Goal: Task Accomplishment & Management: Manage account settings

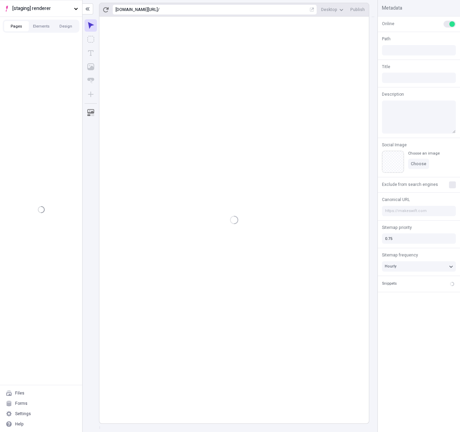
type input "/page-8"
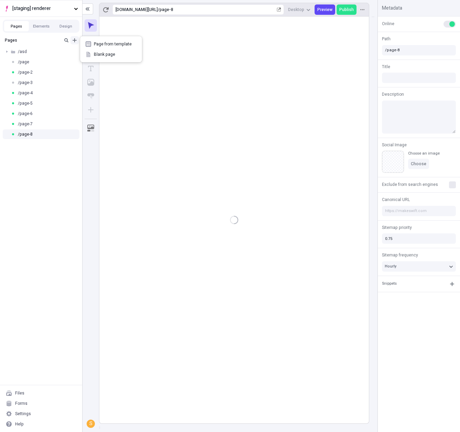
click at [73, 41] on icon "Add new" at bounding box center [75, 40] width 6 height 6
click at [100, 54] on span "Blank page" at bounding box center [115, 55] width 43 height 6
click at [45, 148] on div "/page-9" at bounding box center [41, 144] width 82 height 10
type input "/page-9"
click at [65, 135] on div "/page-8" at bounding box center [39, 134] width 56 height 6
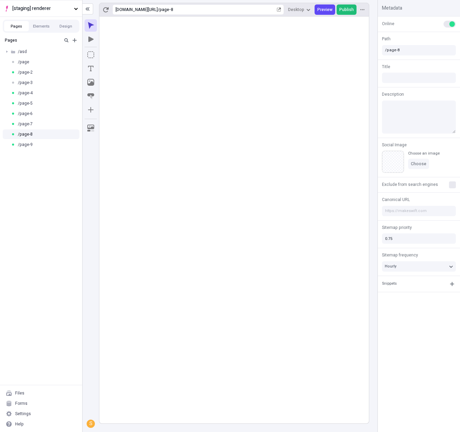
click at [350, 7] on span "Publish" at bounding box center [347, 10] width 14 height 6
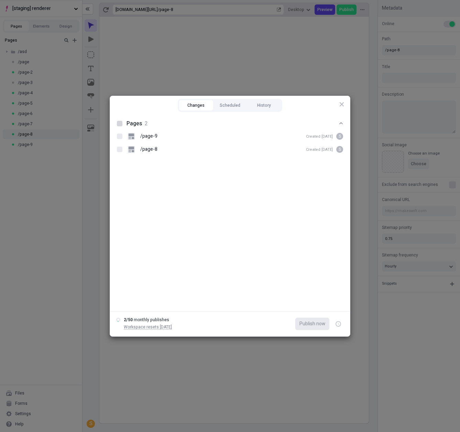
click at [120, 125] on div at bounding box center [120, 124] width 6 height 6
checkbox input "true"
click at [308, 320] on span "Publish now" at bounding box center [313, 324] width 26 height 8
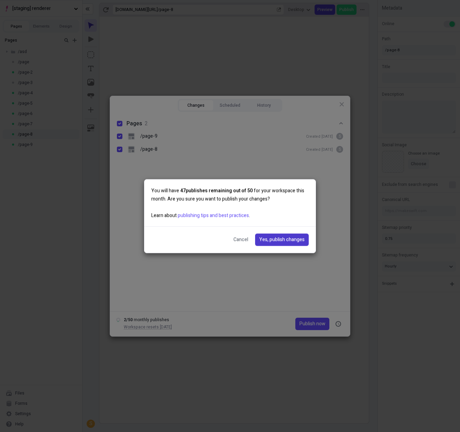
click at [279, 242] on span "Yes, publish changes" at bounding box center [281, 240] width 45 height 8
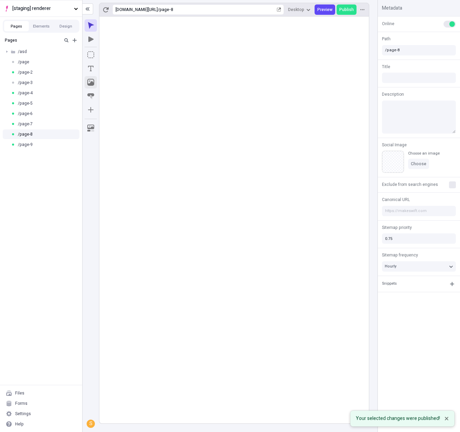
click at [90, 86] on button "Image" at bounding box center [91, 82] width 12 height 12
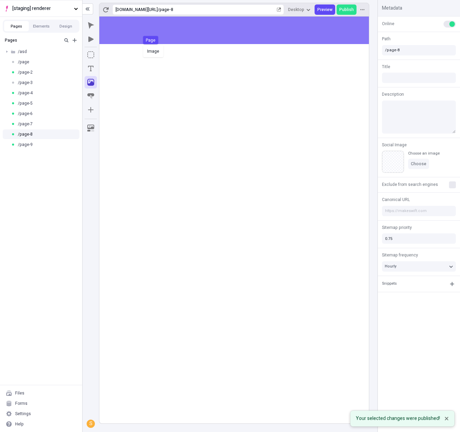
click at [149, 37] on div "Image Page" at bounding box center [230, 216] width 460 height 432
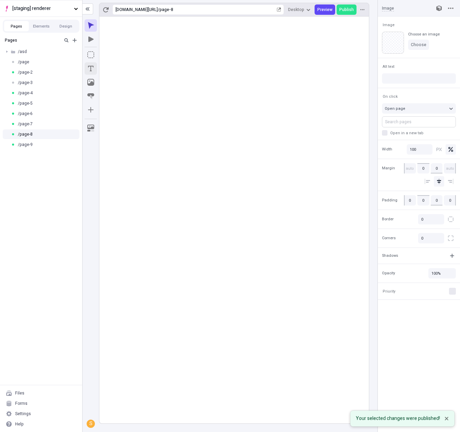
click at [87, 68] on icon "Text" at bounding box center [90, 68] width 7 height 7
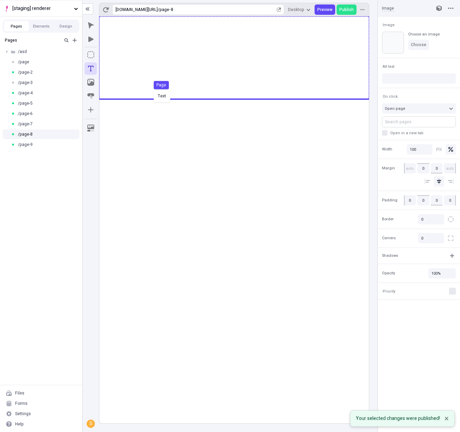
click at [166, 91] on div "Text Page" at bounding box center [230, 216] width 460 height 432
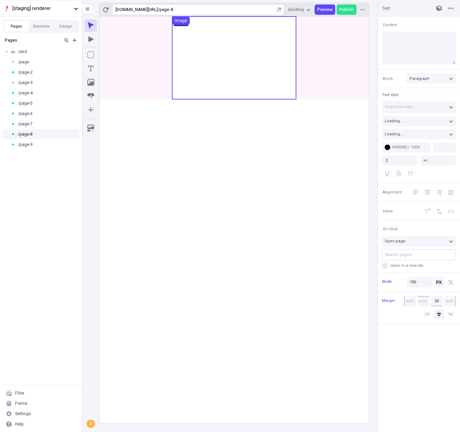
type input "18"
type input "1.5"
type textarea "Synergistically coordinate cooperative partnerships. Credibly optimize intuitiv…"
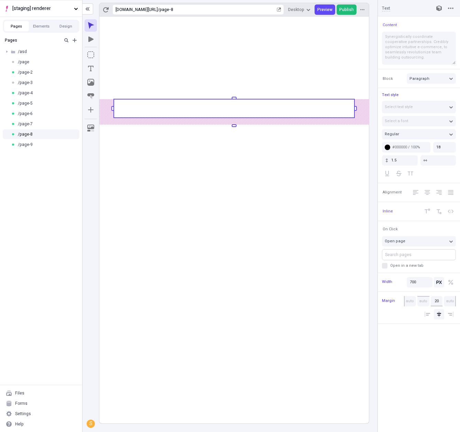
click at [345, 12] on span "Publish" at bounding box center [347, 10] width 14 height 6
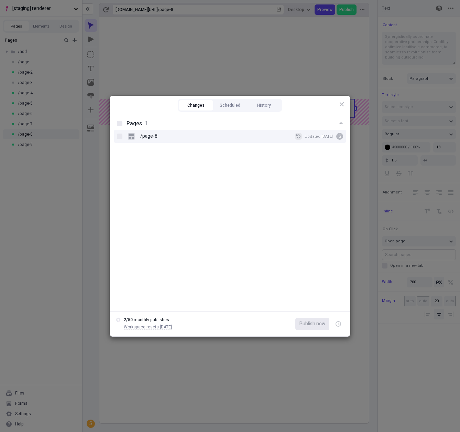
click at [302, 137] on button "/page-8 Updated Aug 18 S" at bounding box center [298, 136] width 7 height 7
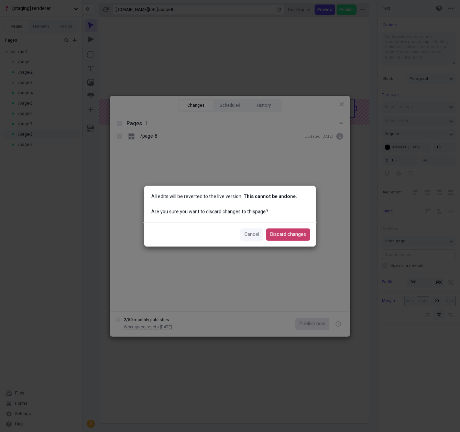
click at [294, 239] on button "Discard changes" at bounding box center [288, 234] width 44 height 12
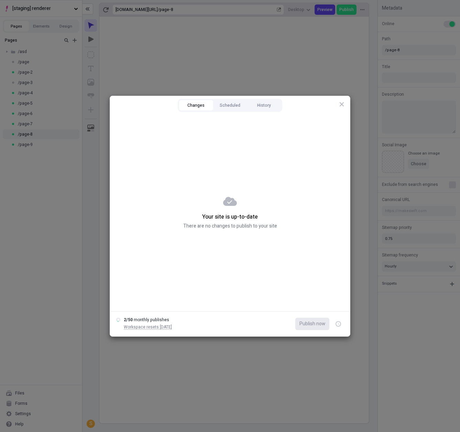
click at [35, 193] on div "Changes Scheduled History Your site is up-to-date There are no changes to publi…" at bounding box center [230, 216] width 460 height 432
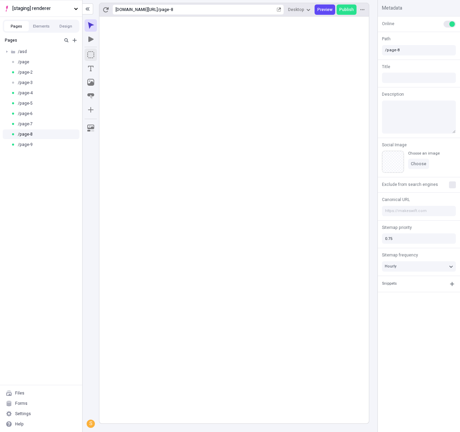
click at [94, 55] on icon "Box" at bounding box center [90, 54] width 7 height 7
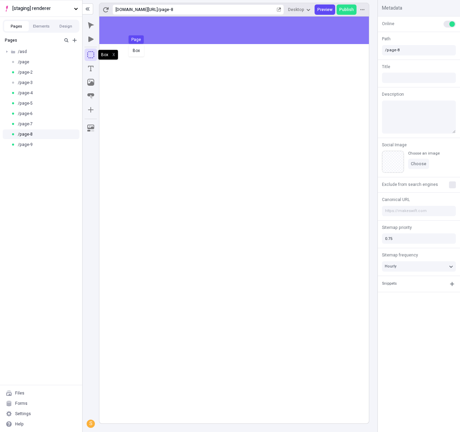
click at [152, 35] on div "Box Page" at bounding box center [230, 216] width 460 height 432
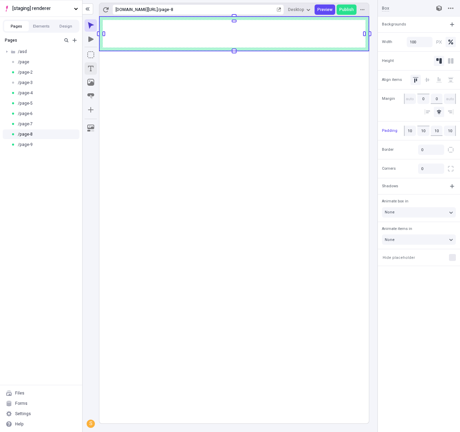
click at [93, 69] on icon "Text" at bounding box center [90, 68] width 7 height 7
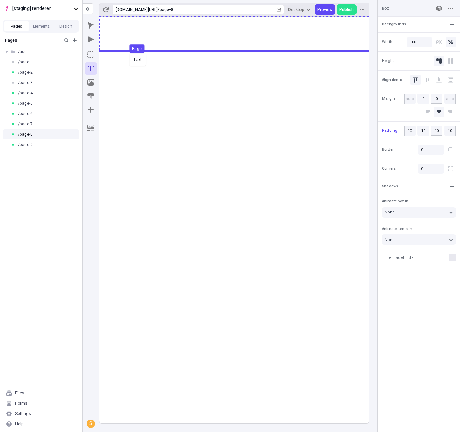
click at [128, 53] on div "Text Page" at bounding box center [230, 216] width 460 height 432
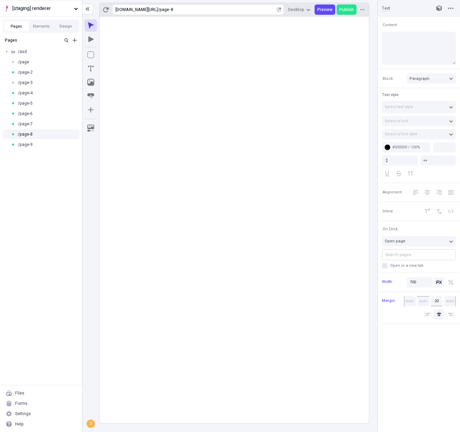
type input "18"
type input "1.5"
type textarea "Professionally visualize cooperative best practices, and objectively reconceptu…"
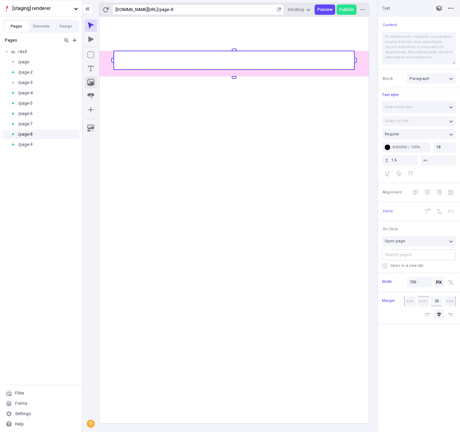
click at [93, 82] on icon "Image" at bounding box center [90, 82] width 7 height 7
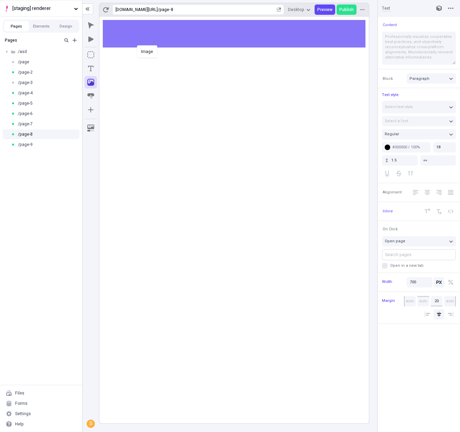
click at [136, 44] on div "Image" at bounding box center [230, 216] width 460 height 432
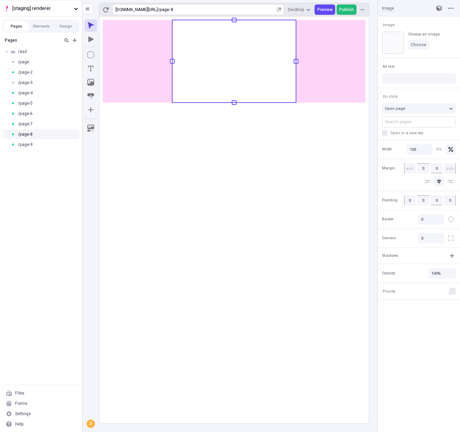
click at [343, 8] on span "Publish" at bounding box center [347, 10] width 14 height 6
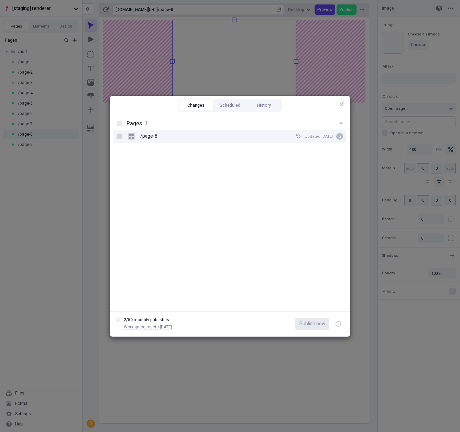
click at [118, 137] on div at bounding box center [120, 136] width 6 height 6
checkbox input "true"
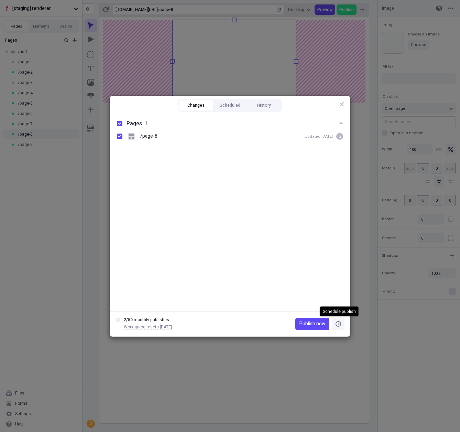
click at [343, 323] on button "button" at bounding box center [338, 324] width 12 height 12
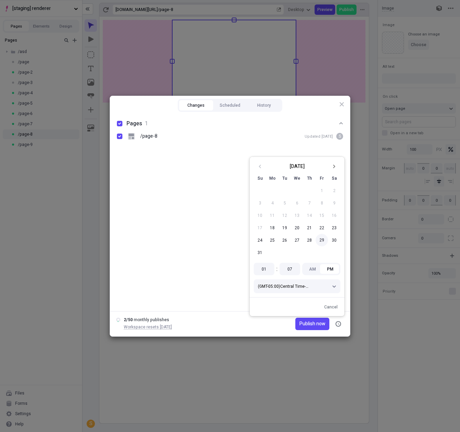
click at [323, 238] on button "29" at bounding box center [322, 240] width 12 height 12
click at [304, 323] on span "Publish on 8/29/2025" at bounding box center [306, 324] width 38 height 8
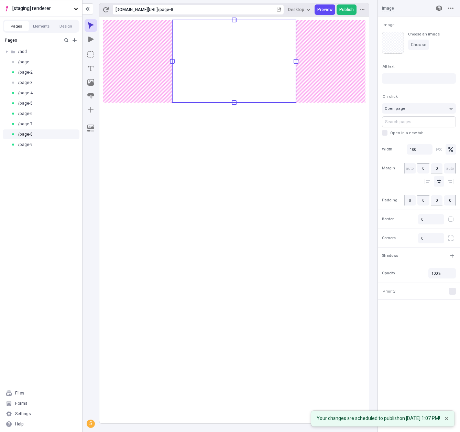
click at [343, 10] on span "Publish" at bounding box center [347, 10] width 14 height 6
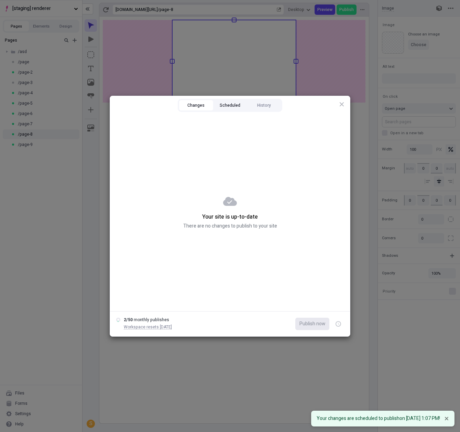
click at [235, 105] on button "Scheduled" at bounding box center [230, 105] width 34 height 10
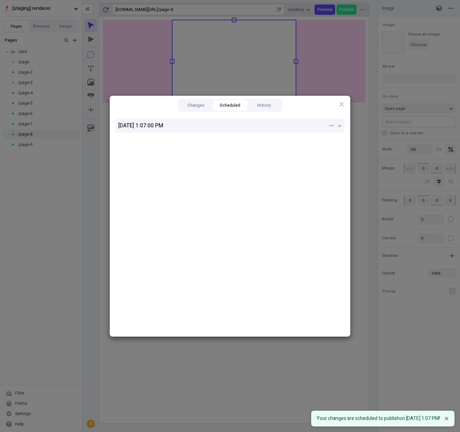
click at [316, 126] on div "8/29/2025, 1:07:00 PM" at bounding box center [223, 125] width 210 height 8
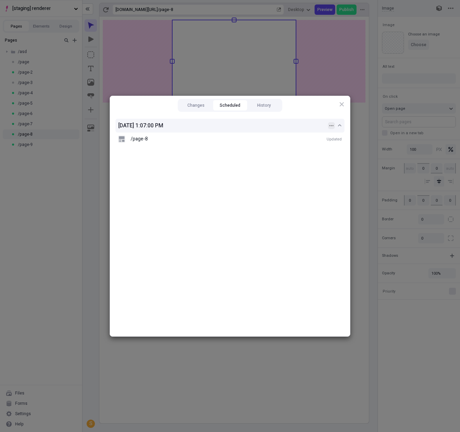
click at [331, 125] on icon "button" at bounding box center [332, 125] width 4 height 1
click at [295, 162] on div "Cancel" at bounding box center [299, 163] width 66 height 10
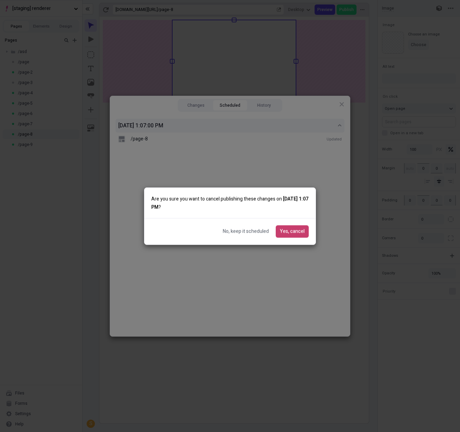
click at [289, 227] on button "Yes, cancel" at bounding box center [292, 231] width 33 height 12
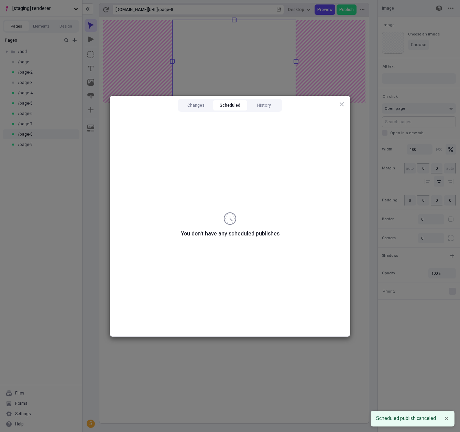
click at [201, 111] on div "Changes Scheduled History" at bounding box center [230, 105] width 105 height 13
click at [203, 107] on button "Changes" at bounding box center [196, 105] width 34 height 10
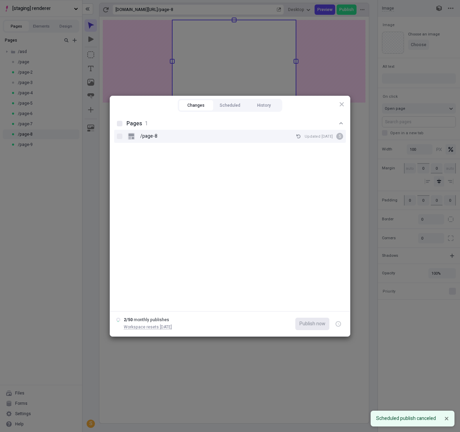
click at [155, 137] on p "/page-8" at bounding box center [148, 136] width 17 height 8
click at [120, 136] on input "/page-8 Updated Aug 18 S" at bounding box center [120, 136] width 0 height 0
checkbox input "true"
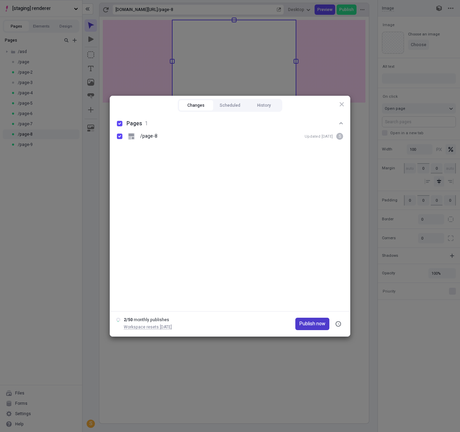
click at [323, 324] on span "Publish now" at bounding box center [313, 324] width 26 height 8
checkbox input "true"
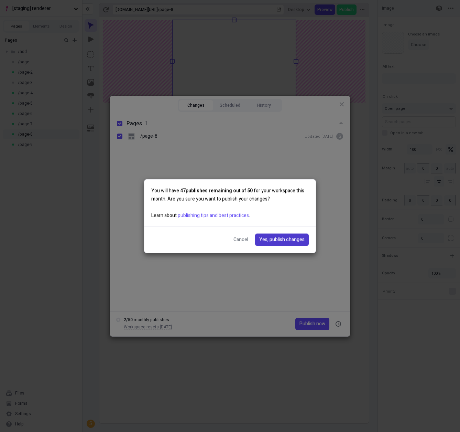
click at [281, 236] on span "Yes, publish changes" at bounding box center [281, 240] width 45 height 8
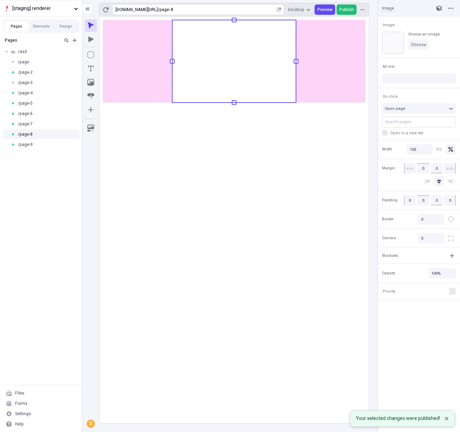
click at [350, 11] on span "Publish" at bounding box center [347, 10] width 14 height 6
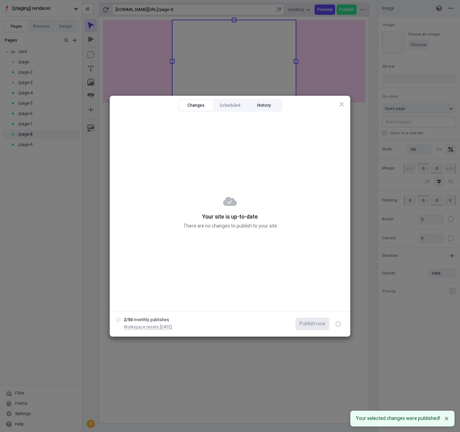
click at [271, 107] on button "History" at bounding box center [264, 105] width 34 height 10
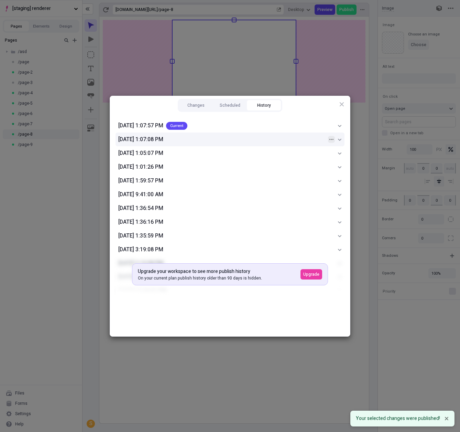
click at [332, 137] on button "button" at bounding box center [331, 139] width 7 height 7
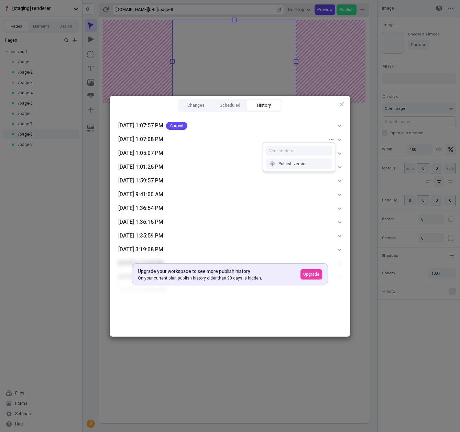
click at [289, 165] on div "Publish version" at bounding box center [293, 164] width 29 height 6
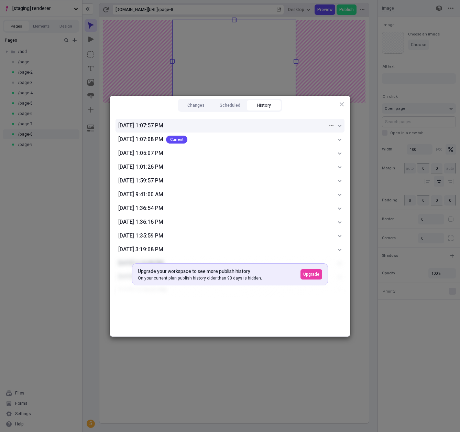
click at [199, 126] on div "8/18/2025, 1:07:57 PM" at bounding box center [223, 125] width 210 height 8
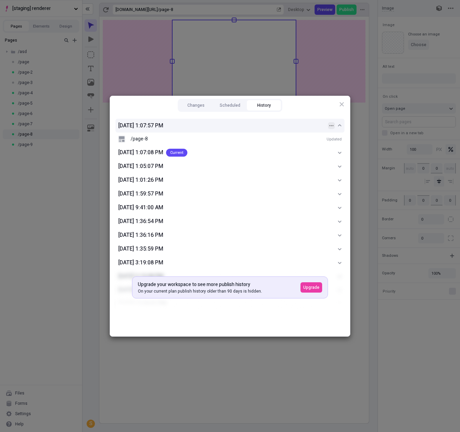
click at [331, 124] on icon "button" at bounding box center [332, 125] width 4 height 4
click at [290, 150] on div "Publish version" at bounding box center [293, 150] width 29 height 6
click at [326, 150] on div "8/18/2025, 1:07:08 PM" at bounding box center [223, 152] width 210 height 8
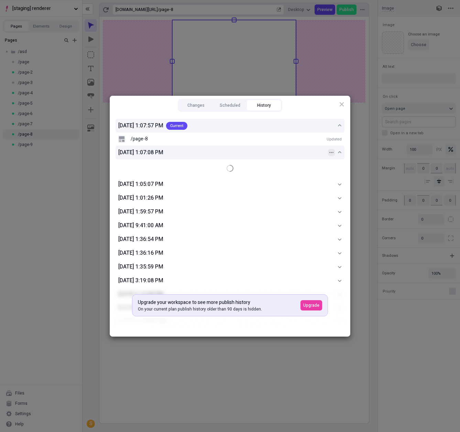
click at [331, 152] on icon "button" at bounding box center [332, 152] width 4 height 4
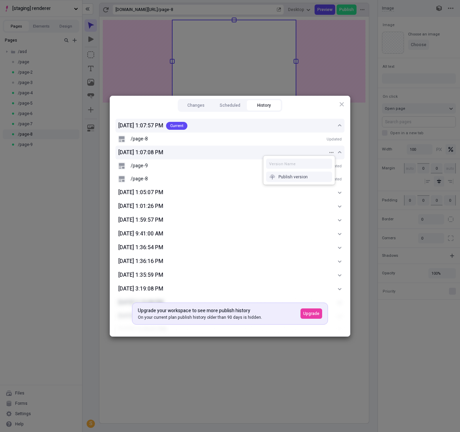
click at [309, 179] on div "Publish version" at bounding box center [299, 177] width 66 height 10
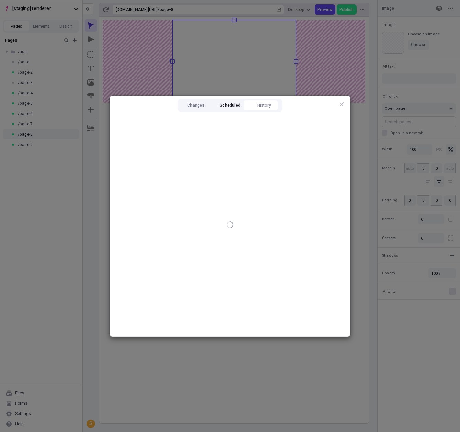
click at [229, 105] on button "Scheduled" at bounding box center [230, 105] width 34 height 10
click at [196, 105] on button "Changes" at bounding box center [196, 105] width 34 height 10
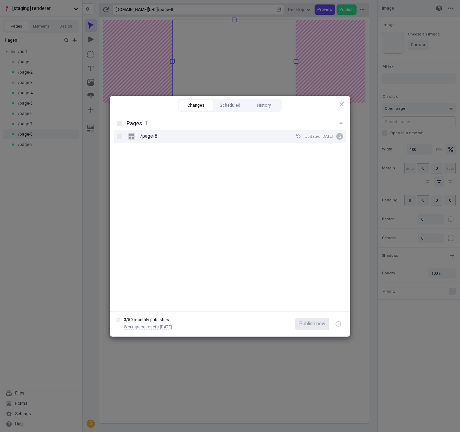
click at [188, 139] on div "/page-8 Updated Aug 18 S" at bounding box center [235, 136] width 215 height 10
click at [120, 136] on input "/page-8 Updated Aug 18 S" at bounding box center [120, 136] width 0 height 0
checkbox input "true"
checkbox input "false"
click at [231, 137] on div "/page-8 Updated Aug 18 S" at bounding box center [235, 136] width 215 height 10
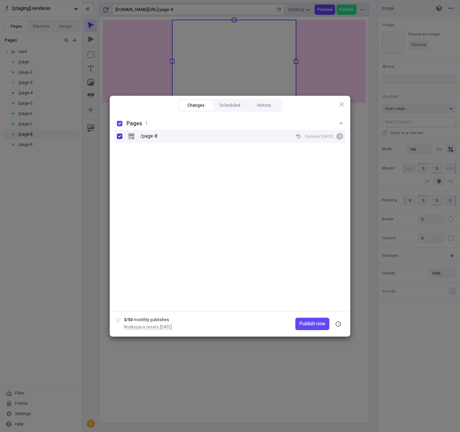
click at [120, 136] on input "/page-8 Updated Aug 18 S" at bounding box center [120, 136] width 0 height 0
checkbox input "false"
click at [298, 134] on icon "button" at bounding box center [299, 136] width 4 height 4
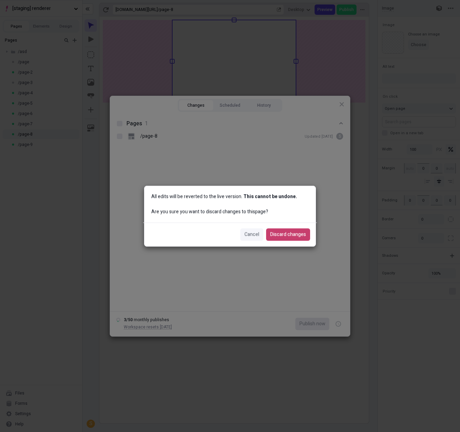
click at [284, 231] on span "Discard changes" at bounding box center [288, 234] width 36 height 8
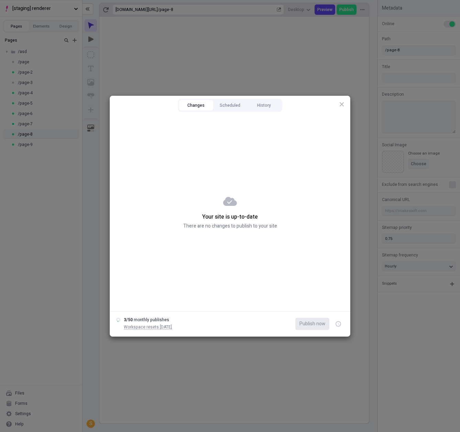
click at [31, 203] on div "Changes Scheduled History Your site is up-to-date There are no changes to publi…" at bounding box center [230, 216] width 460 height 432
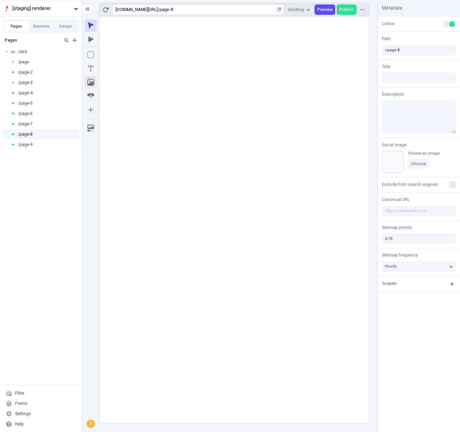
click at [92, 80] on icon "Image" at bounding box center [90, 82] width 7 height 7
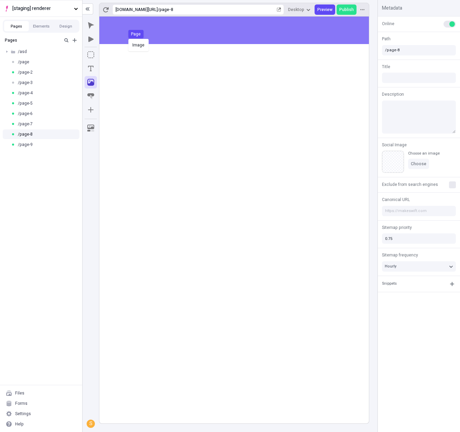
click at [127, 38] on div "Image Page" at bounding box center [230, 216] width 460 height 432
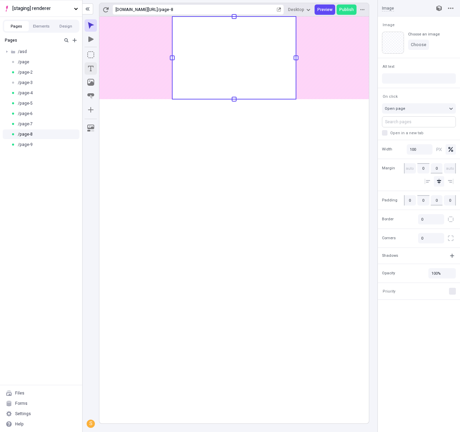
click at [92, 71] on icon "Text" at bounding box center [90, 68] width 7 height 7
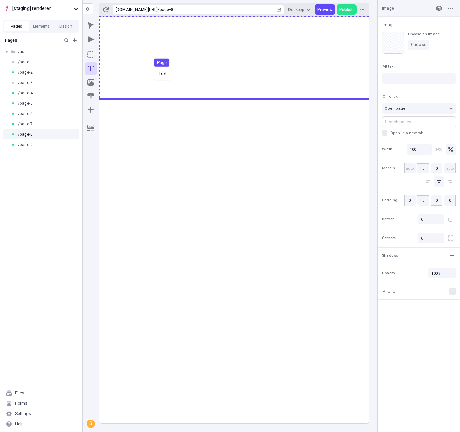
click at [152, 70] on div "Text Page" at bounding box center [230, 216] width 460 height 432
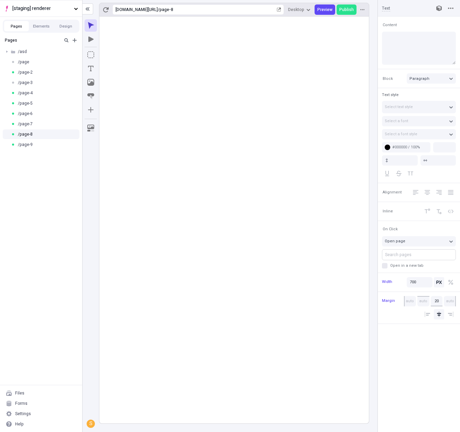
type input "18"
type input "1.5"
type textarea "Dynamically reconceptualize mission-critical resources, to compellingly synergi…"
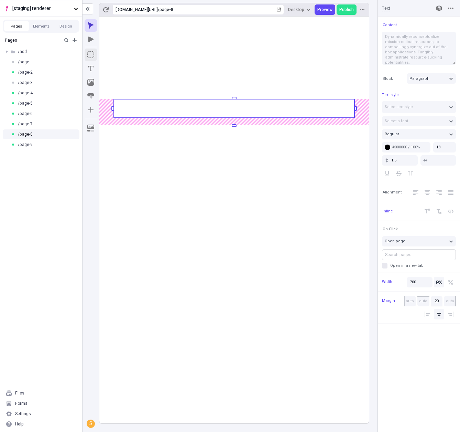
click at [92, 55] on icon "Box" at bounding box center [90, 54] width 7 height 7
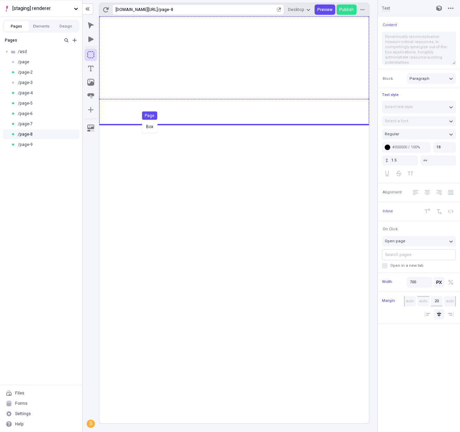
click at [141, 119] on div "Box Page" at bounding box center [230, 216] width 460 height 432
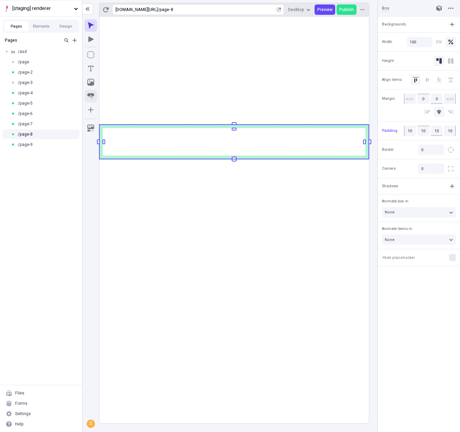
click at [93, 94] on icon "Button" at bounding box center [90, 94] width 7 height 3
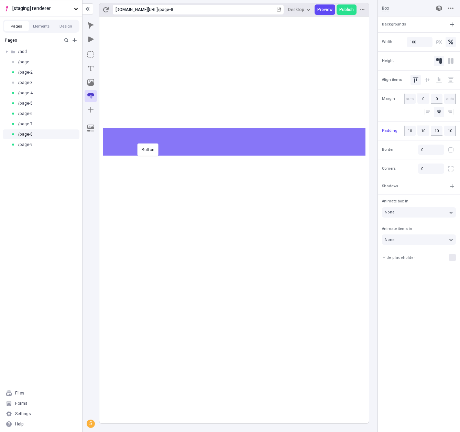
click at [136, 143] on div "Button" at bounding box center [230, 216] width 460 height 432
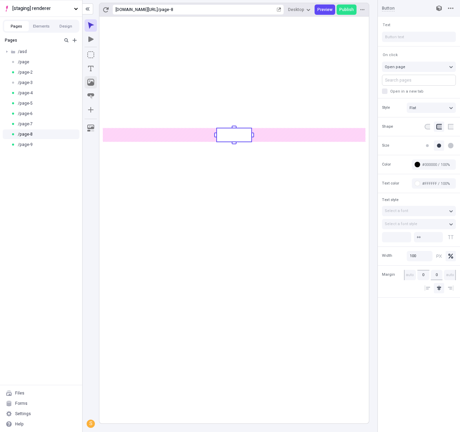
click at [92, 79] on icon "Image" at bounding box center [90, 82] width 7 height 7
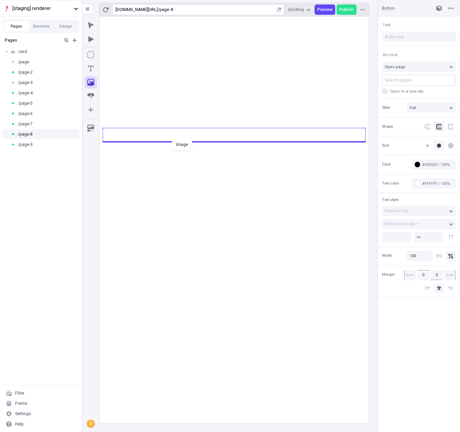
click at [170, 138] on div "Image" at bounding box center [230, 216] width 460 height 432
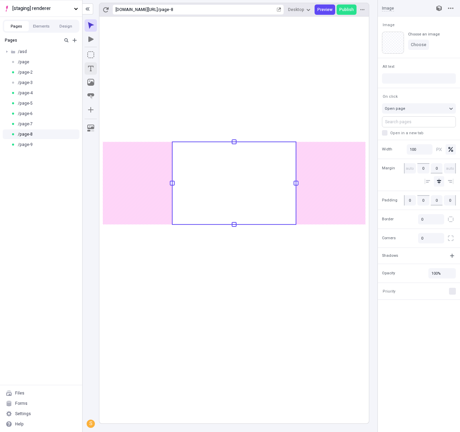
click at [92, 68] on icon "Text" at bounding box center [90, 68] width 7 height 7
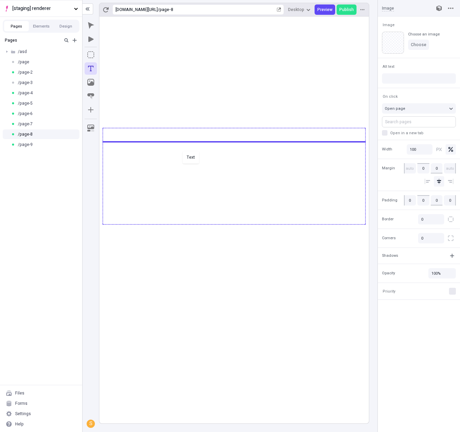
click at [181, 150] on div "Text" at bounding box center [230, 216] width 460 height 432
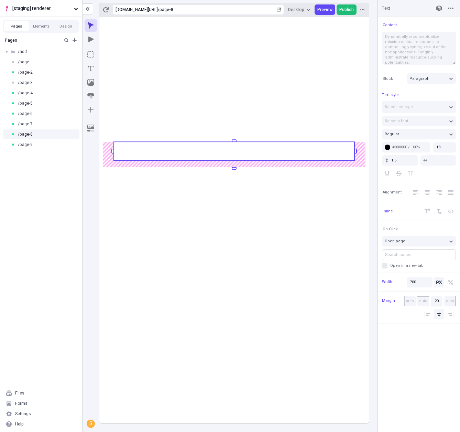
click at [344, 12] on button "Publish" at bounding box center [347, 9] width 20 height 10
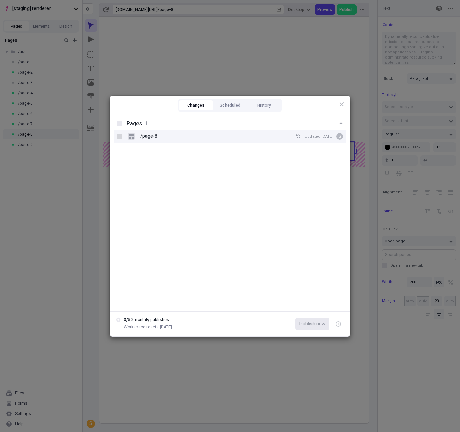
click at [121, 136] on div at bounding box center [120, 136] width 6 height 6
checkbox input "true"
click at [308, 324] on span "Publish now" at bounding box center [313, 324] width 26 height 8
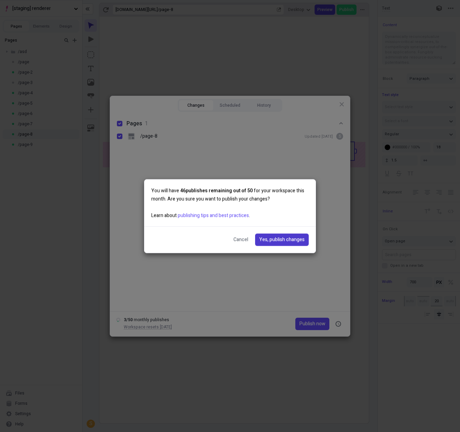
click at [288, 240] on span "Yes, publish changes" at bounding box center [281, 240] width 45 height 8
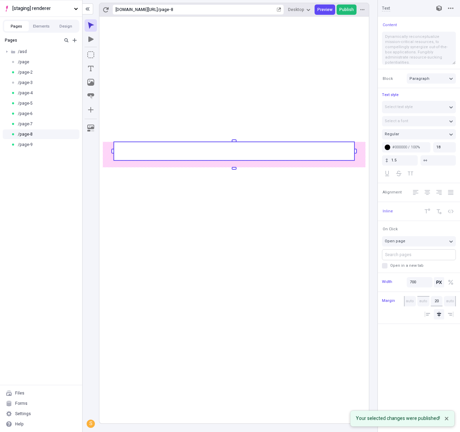
click at [344, 10] on span "Publish" at bounding box center [347, 10] width 14 height 6
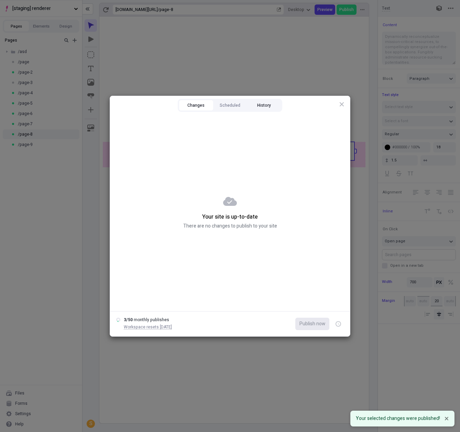
click at [262, 106] on button "History" at bounding box center [264, 105] width 34 height 10
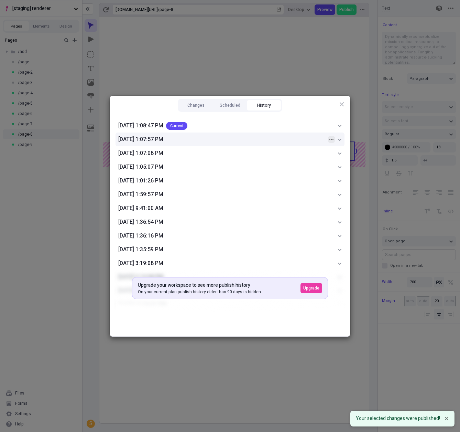
click at [333, 140] on icon "button" at bounding box center [332, 139] width 4 height 4
click at [310, 162] on div "Publish version" at bounding box center [299, 164] width 66 height 10
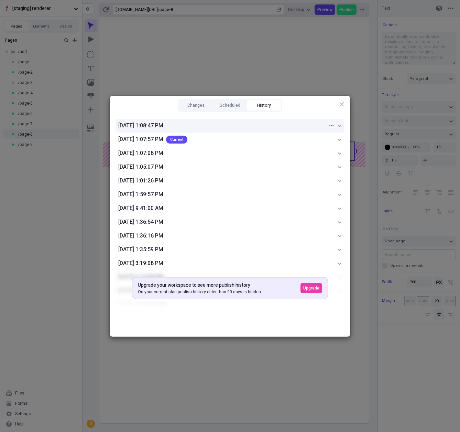
click at [330, 121] on div "8/18/2025, 1:08:47 PM" at bounding box center [230, 126] width 229 height 14
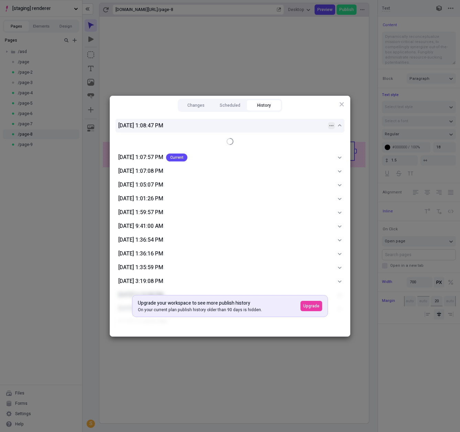
click at [331, 126] on icon "button" at bounding box center [332, 125] width 4 height 4
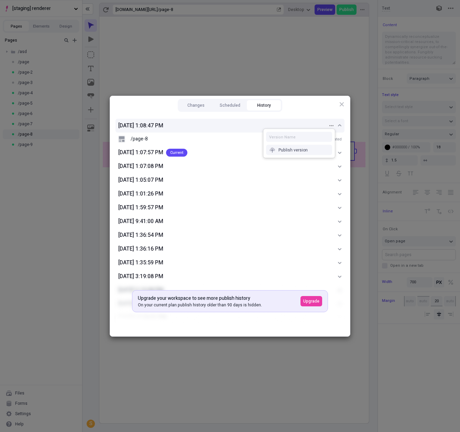
click at [322, 148] on div "Publish version" at bounding box center [299, 150] width 66 height 10
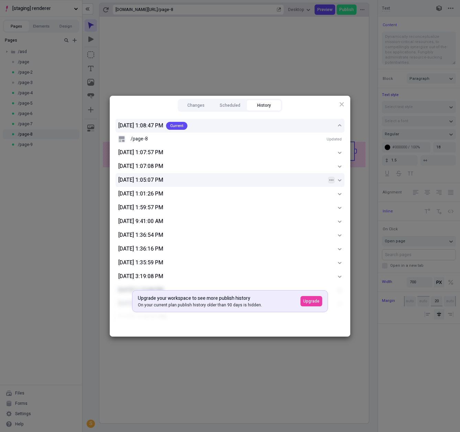
click at [330, 181] on icon "button" at bounding box center [332, 180] width 4 height 4
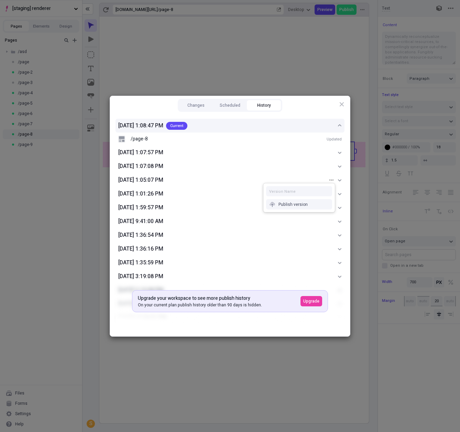
click at [316, 203] on div "Publish version" at bounding box center [299, 204] width 66 height 10
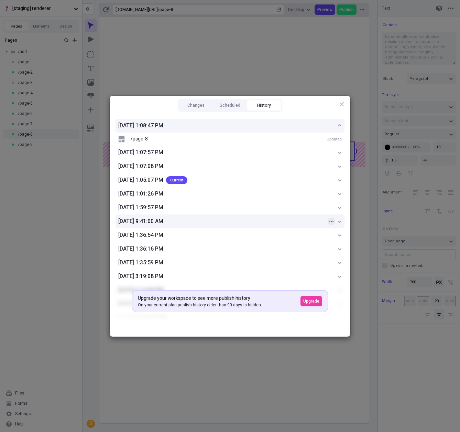
click at [331, 223] on button "button" at bounding box center [331, 221] width 7 height 7
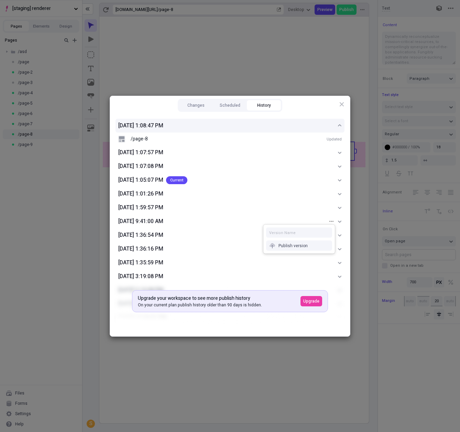
click at [309, 244] on div "Publish version" at bounding box center [299, 245] width 66 height 10
click at [205, 105] on button "Changes" at bounding box center [196, 105] width 34 height 10
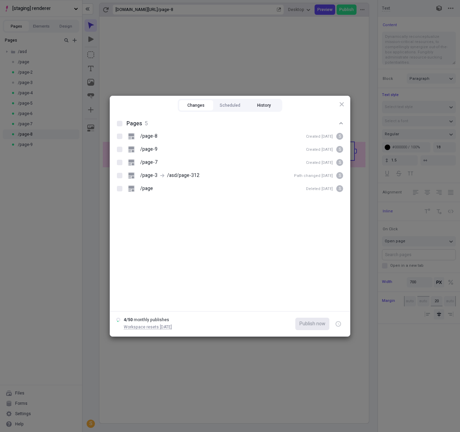
click at [272, 103] on button "History" at bounding box center [264, 105] width 34 height 10
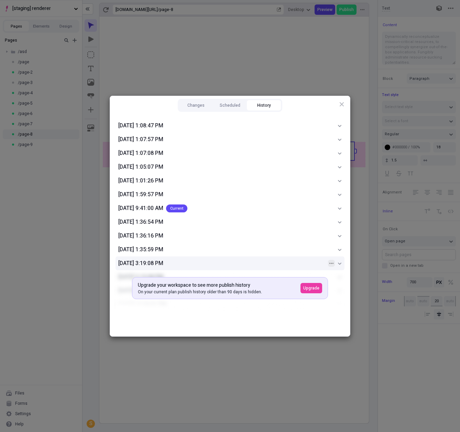
click at [329, 260] on button "button" at bounding box center [331, 263] width 7 height 7
click at [303, 285] on div "Publish version" at bounding box center [293, 288] width 29 height 6
click at [20, 218] on div "Changes Scheduled History 8/18/2025, 1:08:47 PM 8/18/2025, 1:07:57 PM 8/18/2025…" at bounding box center [230, 216] width 460 height 432
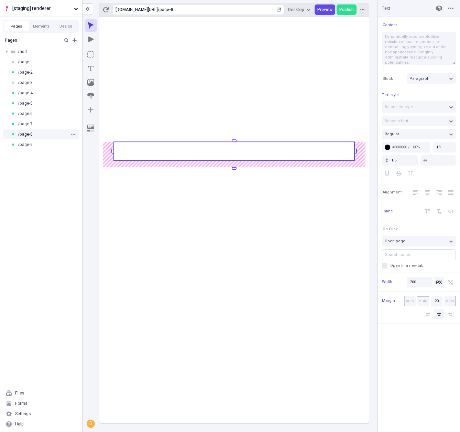
click at [43, 134] on div "/page-8" at bounding box center [39, 134] width 56 height 6
click at [93, 128] on button "button" at bounding box center [91, 128] width 12 height 12
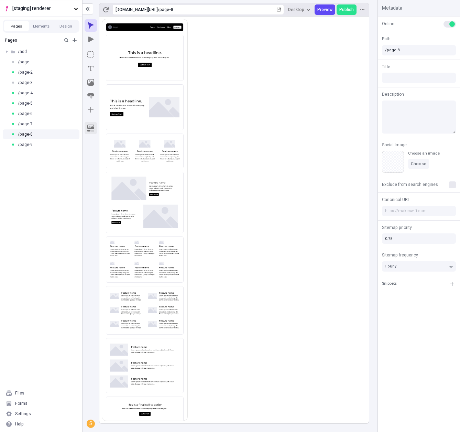
click at [92, 143] on div at bounding box center [91, 268] width 12 height 305
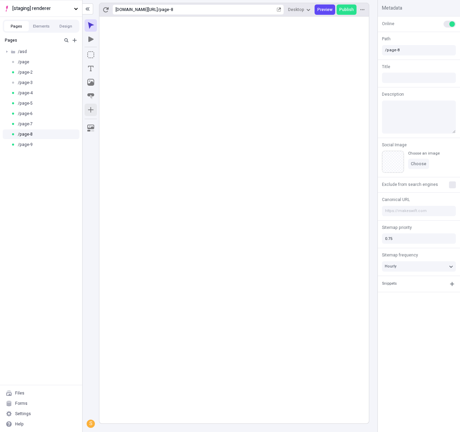
click at [93, 107] on button "button" at bounding box center [91, 110] width 12 height 12
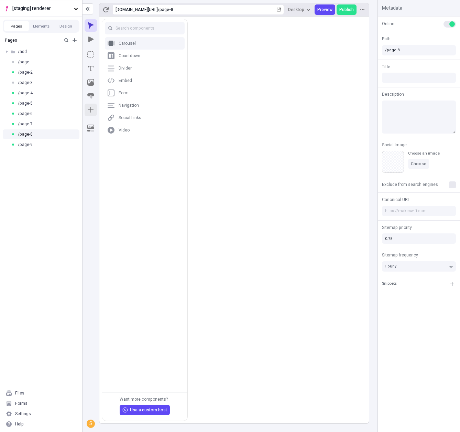
click at [154, 44] on div "Carousel" at bounding box center [150, 44] width 63 height 6
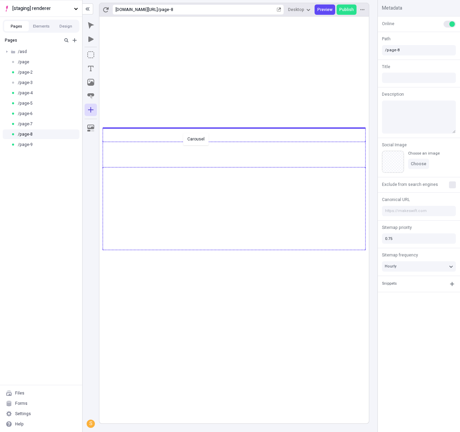
click at [182, 132] on div "Carousel" at bounding box center [230, 216] width 460 height 432
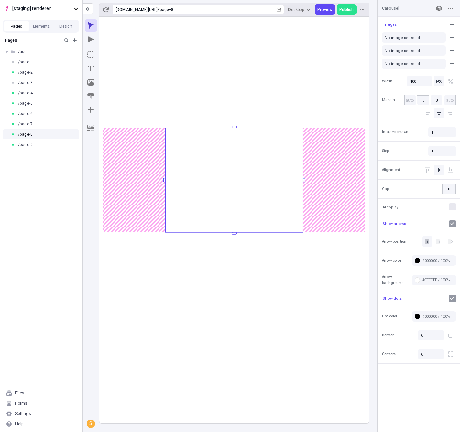
click at [223, 156] on rect at bounding box center [234, 180] width 138 height 104
click at [433, 317] on div "#000000 / 100%" at bounding box center [437, 316] width 31 height 5
click at [405, 351] on div "#B1FBEA" at bounding box center [415, 355] width 83 height 10
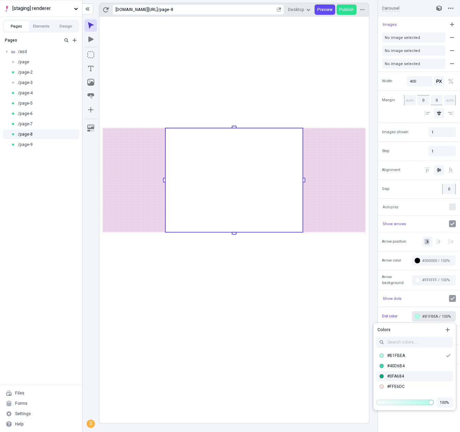
click at [412, 378] on div "#0FA684" at bounding box center [418, 376] width 63 height 6
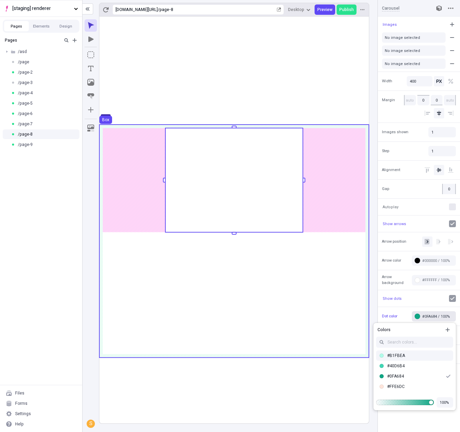
click at [334, 306] on use at bounding box center [234, 241] width 270 height 233
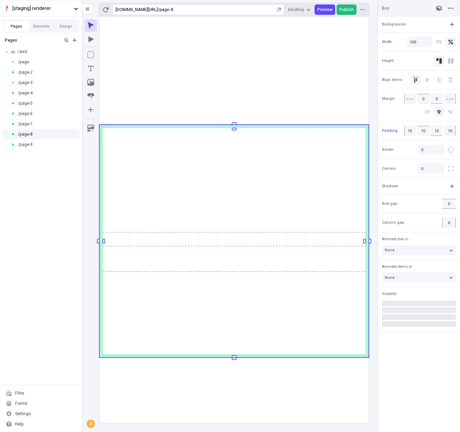
click at [346, 7] on span "Publish" at bounding box center [347, 10] width 14 height 6
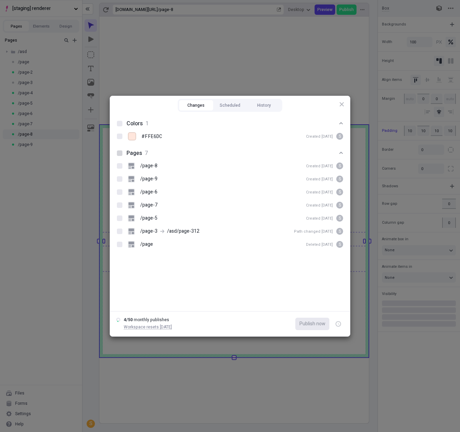
click at [121, 155] on div at bounding box center [120, 153] width 6 height 6
checkbox input "true"
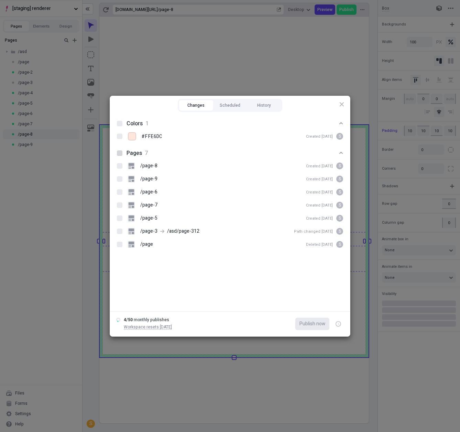
checkbox input "true"
click at [120, 152] on icon at bounding box center [119, 153] width 3 height 3
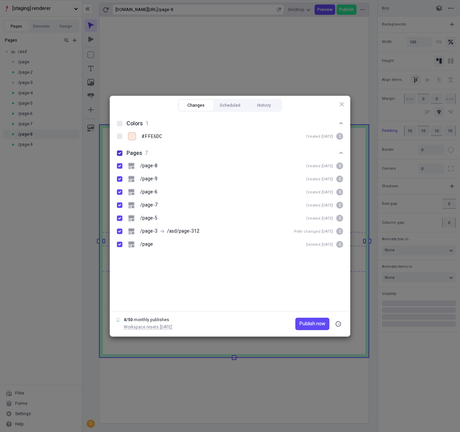
checkbox input "false"
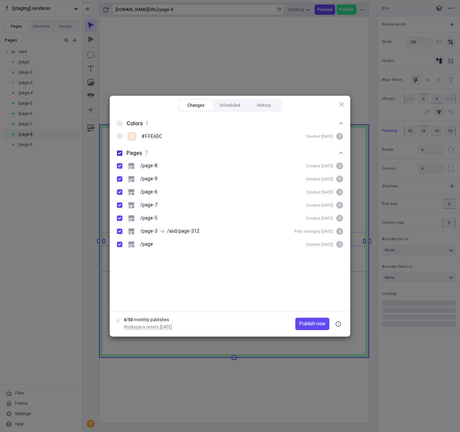
checkbox input "false"
click at [120, 152] on div at bounding box center [120, 153] width 6 height 6
checkbox input "true"
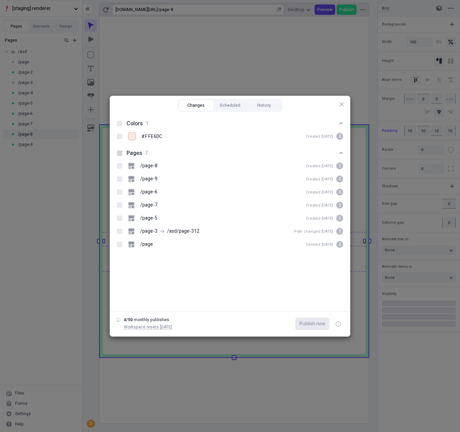
checkbox input "true"
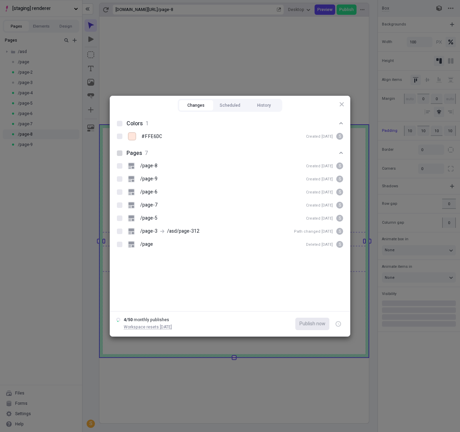
checkbox input "true"
click at [305, 319] on button "Publish now" at bounding box center [313, 324] width 34 height 12
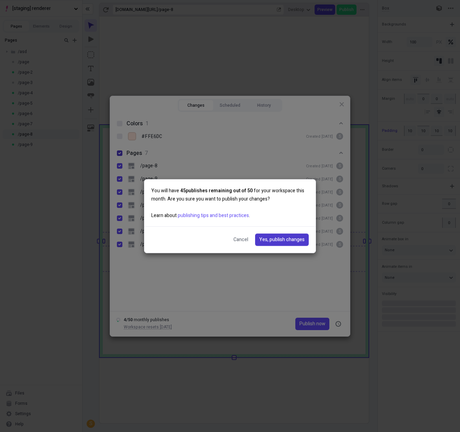
click at [288, 235] on button "Yes, publish changes" at bounding box center [282, 239] width 54 height 12
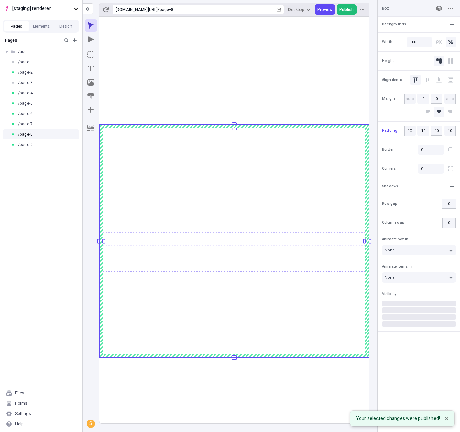
click at [345, 11] on span "Publish" at bounding box center [347, 10] width 14 height 6
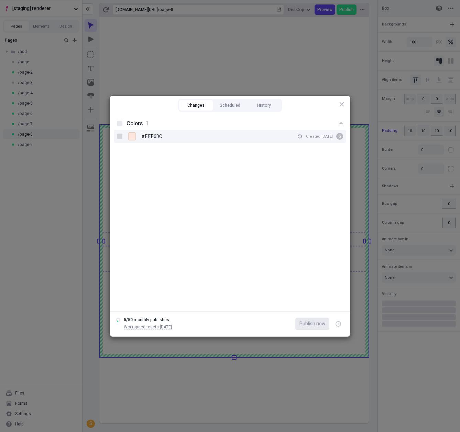
click at [120, 137] on div at bounding box center [120, 136] width 6 height 6
checkbox input "true"
click at [302, 323] on span "Publish now" at bounding box center [313, 324] width 26 height 8
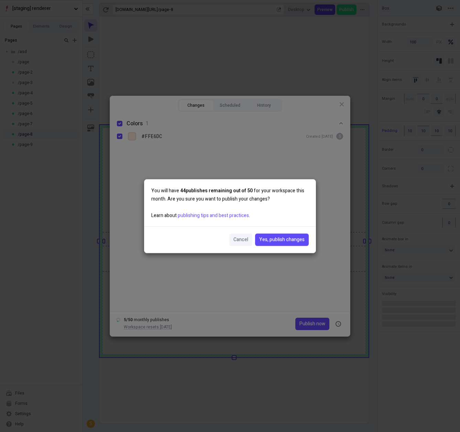
click at [235, 242] on span "Cancel" at bounding box center [241, 240] width 15 height 8
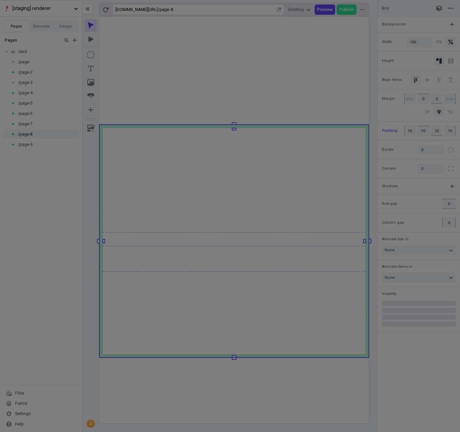
click at [69, 187] on div "Changes Scheduled History Colors 1 #FFE6DC Created Jul 2 S 5 / 50 monthly publi…" at bounding box center [230, 216] width 460 height 432
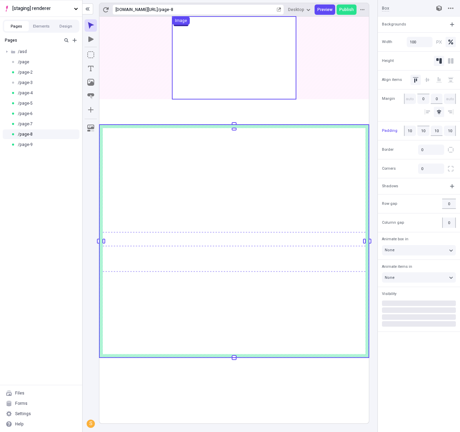
click at [207, 45] on use at bounding box center [234, 58] width 124 height 83
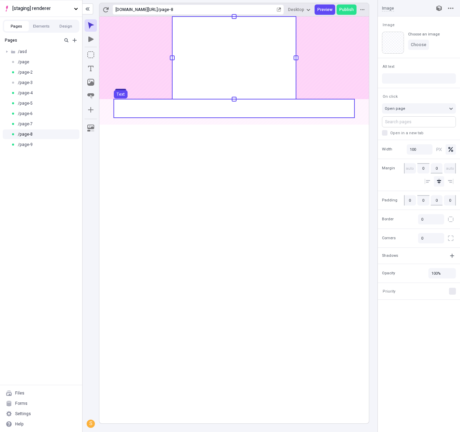
click at [187, 107] on use at bounding box center [234, 108] width 241 height 19
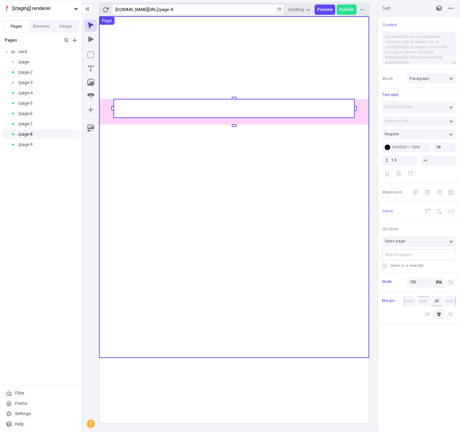
click at [269, 63] on use at bounding box center [234, 187] width 270 height 341
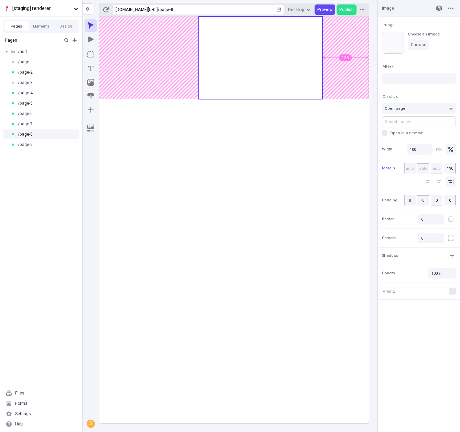
type input "200"
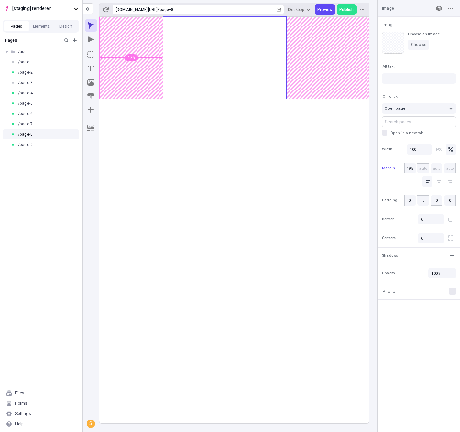
type input "200"
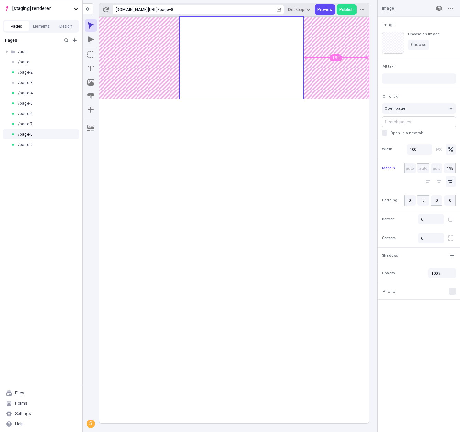
type input "200"
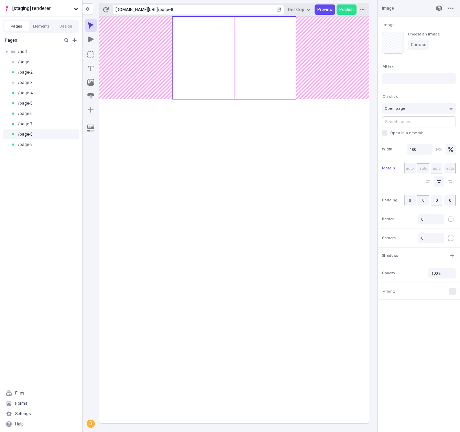
click at [271, 59] on body "[staging] renderer Pages Elements Design Pages /asd /page /page-2 /page-3 /page…" at bounding box center [230, 216] width 460 height 432
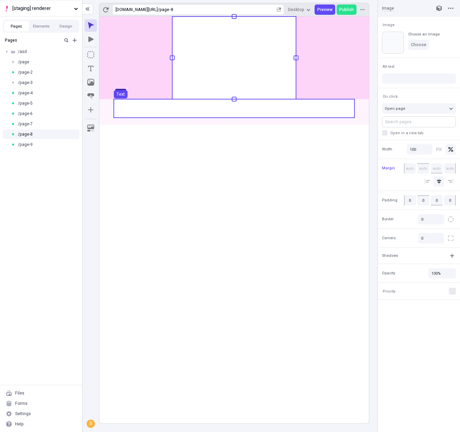
click at [333, 116] on use at bounding box center [234, 108] width 241 height 19
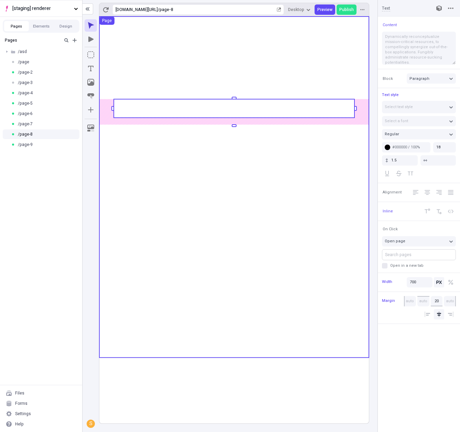
click at [298, 84] on use at bounding box center [234, 187] width 270 height 341
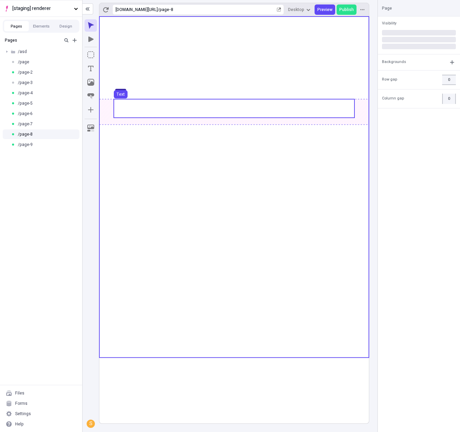
click at [306, 106] on use at bounding box center [234, 108] width 241 height 19
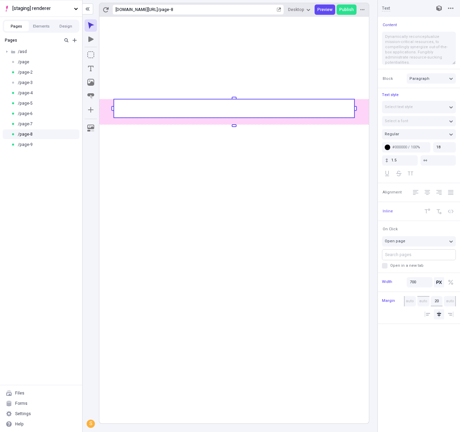
click at [391, 25] on span "Content" at bounding box center [390, 24] width 14 height 5
click at [441, 10] on icon "button" at bounding box center [440, 9] width 6 height 6
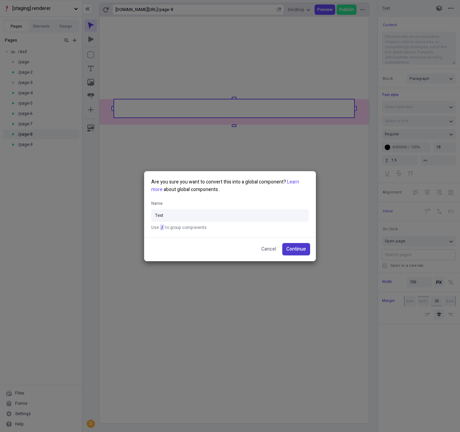
click at [291, 243] on button "Continue" at bounding box center [296, 249] width 28 height 12
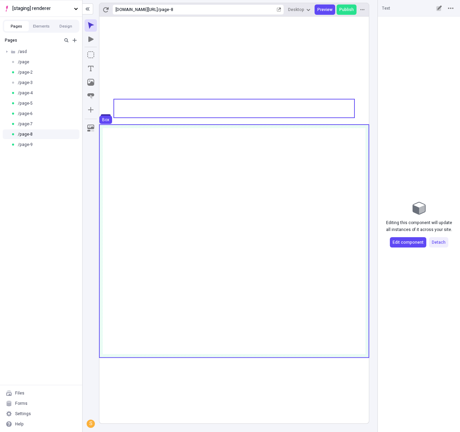
click at [325, 129] on use at bounding box center [234, 241] width 270 height 233
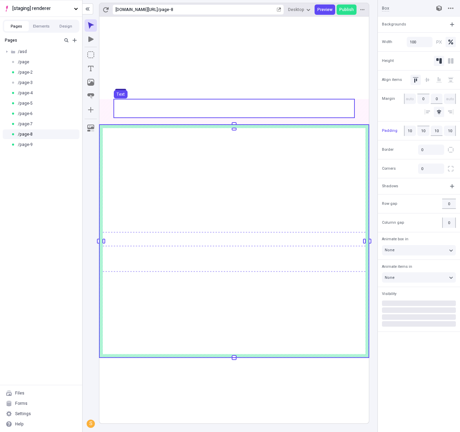
click at [303, 104] on use at bounding box center [234, 108] width 241 height 19
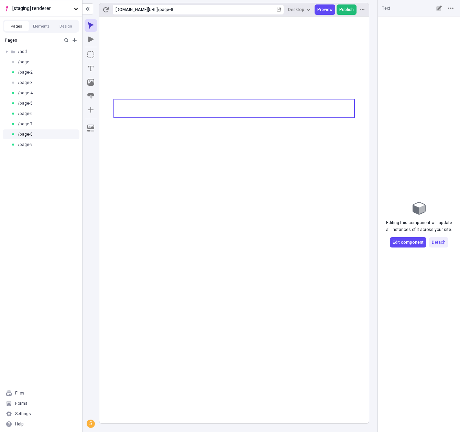
click at [348, 7] on span "Publish" at bounding box center [347, 10] width 14 height 6
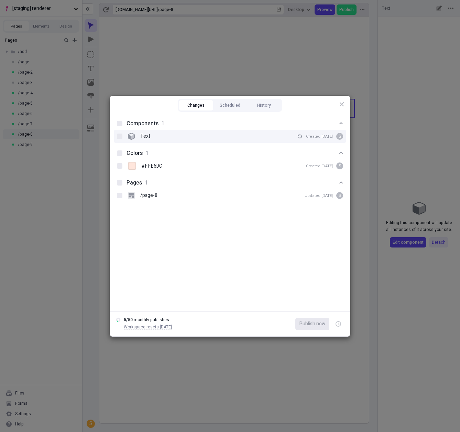
click at [121, 140] on div "Text Created Aug 18 S" at bounding box center [230, 136] width 232 height 13
click at [120, 136] on input "Text Created Aug 18 S" at bounding box center [120, 136] width 0 height 0
checkbox input "true"
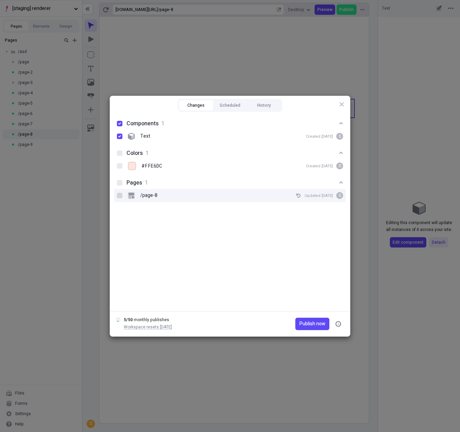
click at [119, 194] on div at bounding box center [120, 196] width 6 height 6
checkbox input "true"
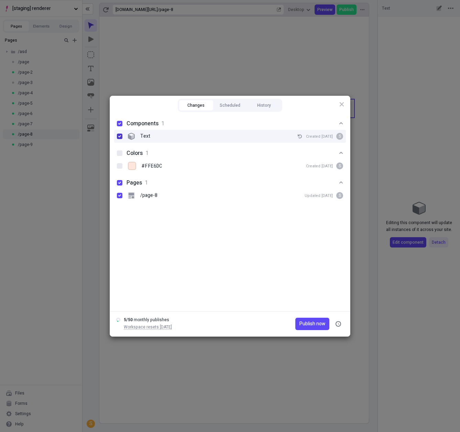
click at [118, 137] on icon at bounding box center [119, 136] width 3 height 3
checkbox input "false"
click at [312, 321] on span "Publish now" at bounding box center [313, 324] width 26 height 8
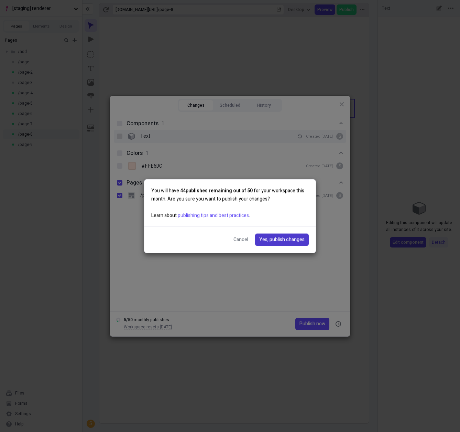
click at [270, 240] on span "Yes, publish changes" at bounding box center [281, 240] width 45 height 8
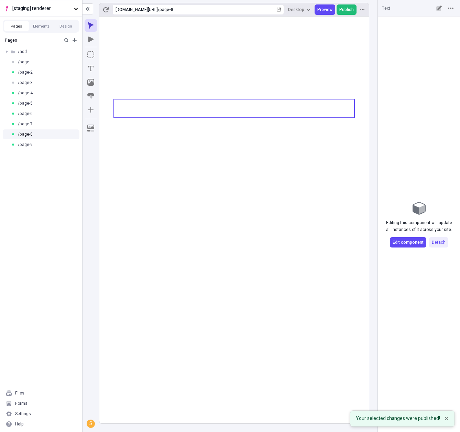
click at [340, 12] on span "Publish" at bounding box center [347, 10] width 14 height 6
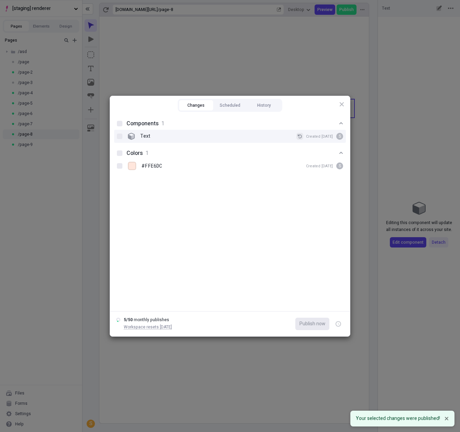
click at [302, 137] on icon "button" at bounding box center [300, 136] width 4 height 4
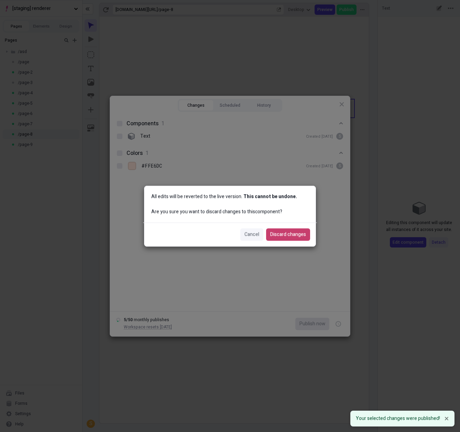
click at [298, 236] on span "Discard changes" at bounding box center [288, 234] width 36 height 8
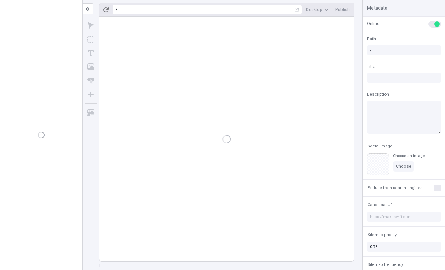
type input "/blog"
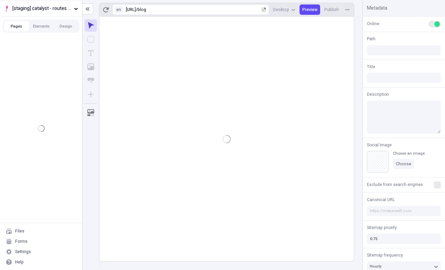
type input "/blog"
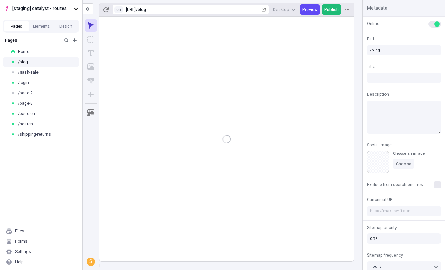
click at [332, 8] on span "Publish" at bounding box center [331, 10] width 14 height 6
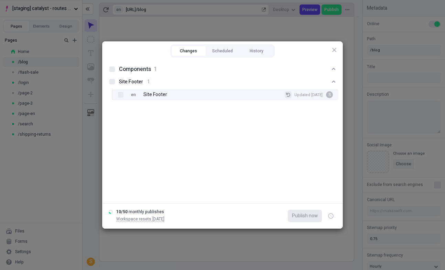
click at [286, 93] on button "Site Footer 1 en Site Footer Updated Aug 19 S" at bounding box center [288, 94] width 7 height 7
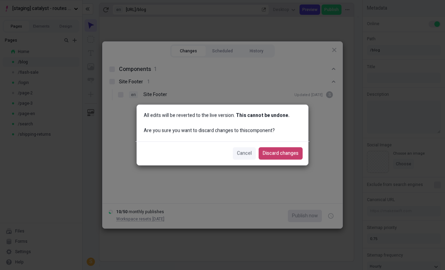
click at [282, 154] on span "Discard changes" at bounding box center [281, 154] width 36 height 8
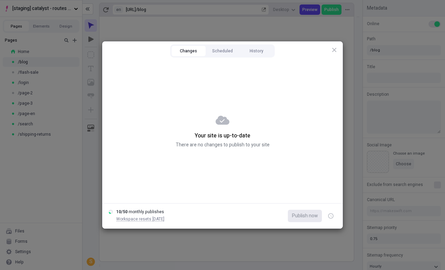
click at [225, 243] on div "Changes Scheduled History Your site is up-to-date There are no changes to publi…" at bounding box center [222, 135] width 445 height 270
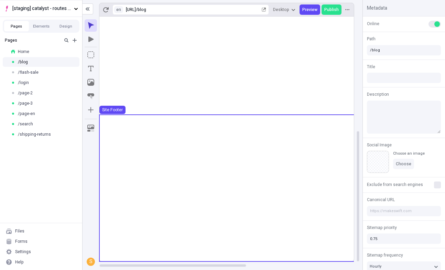
click at [260, 166] on use at bounding box center [319, 187] width 441 height 145
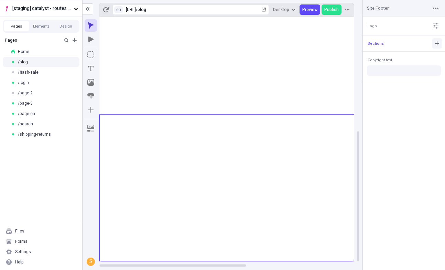
click at [440, 43] on icon "button" at bounding box center [437, 44] width 6 height 6
click at [337, 10] on span "Publish" at bounding box center [331, 10] width 14 height 6
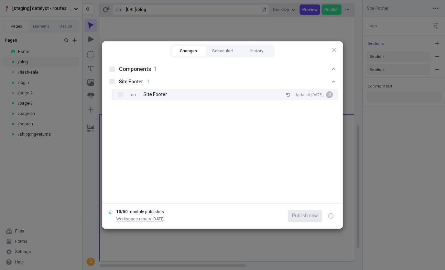
click at [233, 99] on div "en Site Footer Updated Aug 19 S" at bounding box center [230, 94] width 215 height 11
checkbox input "true"
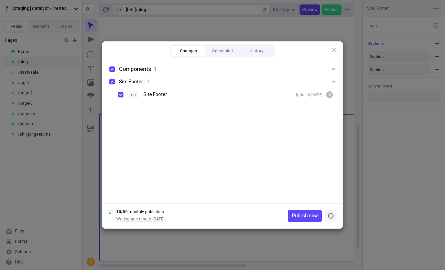
click at [329, 212] on button "button" at bounding box center [331, 216] width 12 height 12
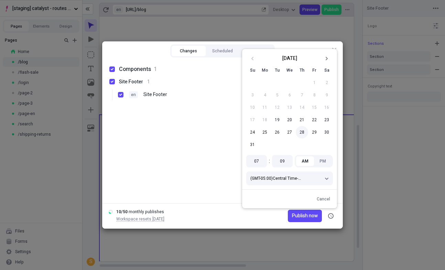
click at [301, 131] on button "28" at bounding box center [302, 132] width 12 height 12
click at [296, 215] on span "Publish on 8/28/2025" at bounding box center [299, 216] width 38 height 8
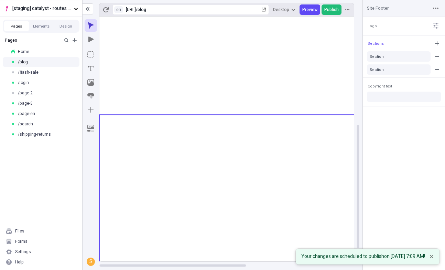
click at [333, 10] on span "Publish" at bounding box center [331, 10] width 14 height 6
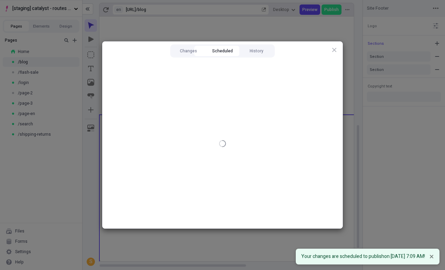
click at [219, 49] on button "Scheduled" at bounding box center [223, 51] width 34 height 10
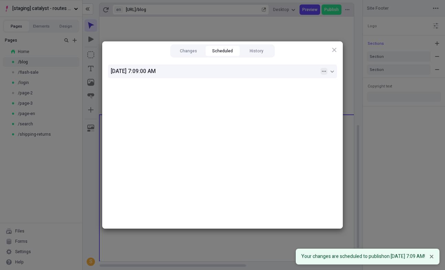
click at [324, 69] on button "button" at bounding box center [324, 71] width 7 height 7
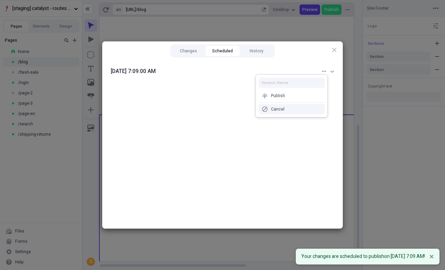
click at [305, 109] on div "Cancel" at bounding box center [292, 109] width 66 height 10
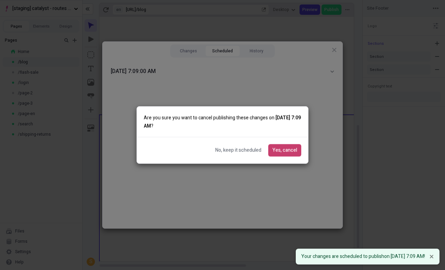
click at [288, 150] on span "Yes, cancel" at bounding box center [284, 151] width 25 height 8
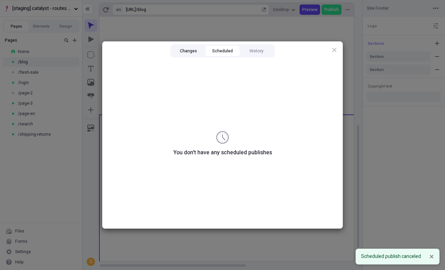
click at [184, 49] on button "Changes" at bounding box center [189, 51] width 34 height 10
